Goal: Obtain resource: Download file/media

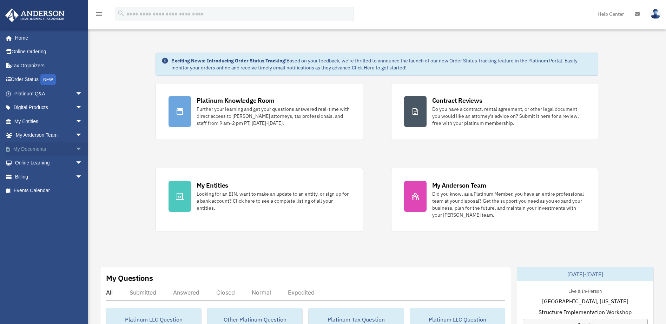
click at [27, 150] on link "My Documents arrow_drop_down" at bounding box center [49, 149] width 88 height 14
click at [76, 150] on span "arrow_drop_down" at bounding box center [82, 149] width 14 height 14
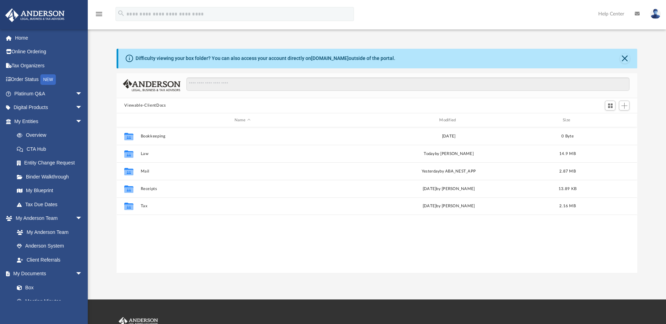
scroll to position [154, 515]
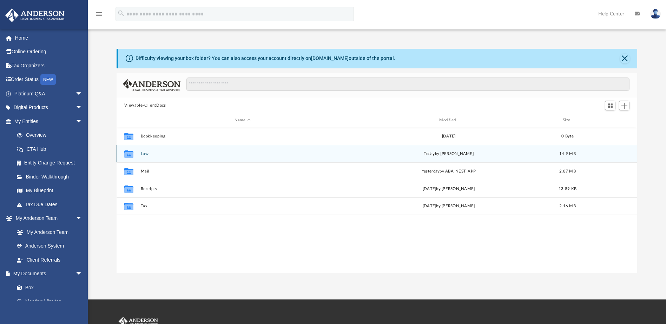
click at [146, 152] on button "Law" at bounding box center [242, 154] width 203 height 5
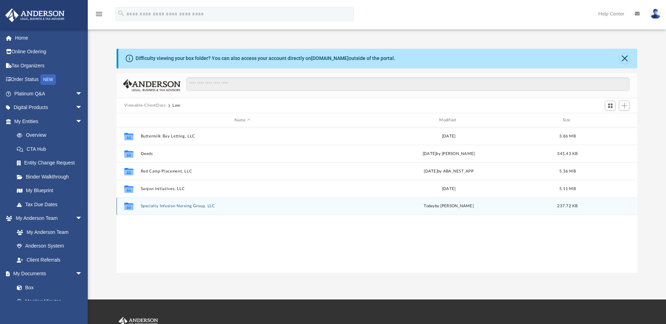
click at [162, 206] on button "Specialty Infusion Nursing Group, LLC" at bounding box center [242, 206] width 203 height 5
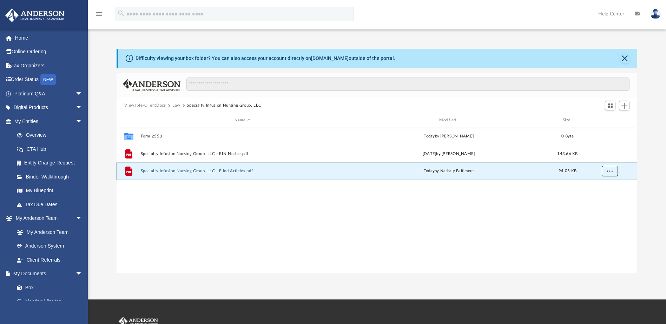
click at [608, 169] on span "More options" at bounding box center [610, 171] width 6 height 4
click at [603, 197] on li "Download" at bounding box center [603, 196] width 20 height 7
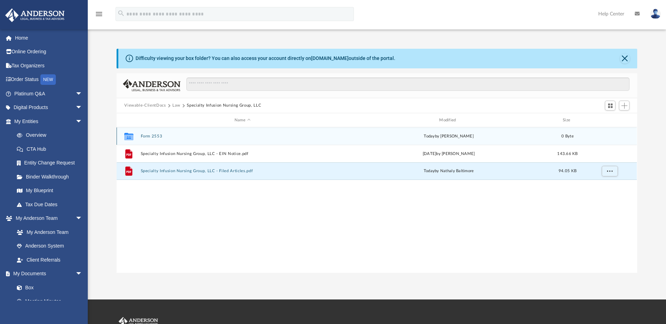
click at [146, 135] on button "Form 2553" at bounding box center [242, 136] width 203 height 5
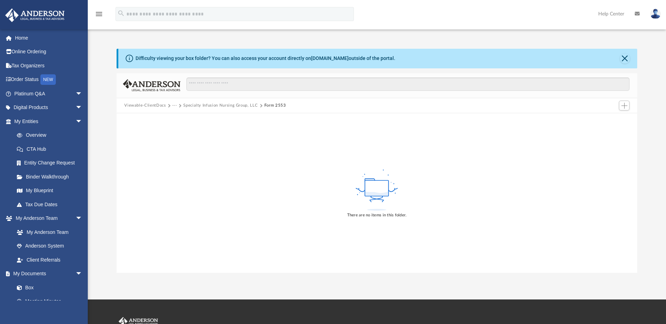
click at [225, 105] on button "Specialty Infusion Nursing Group, LLC" at bounding box center [220, 105] width 74 height 6
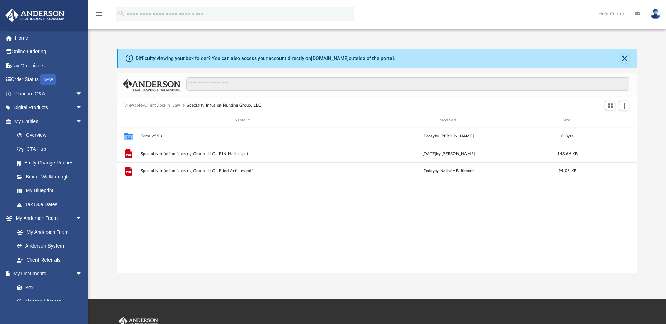
click at [175, 105] on button "Law" at bounding box center [176, 105] width 8 height 6
